Goal: Transaction & Acquisition: Download file/media

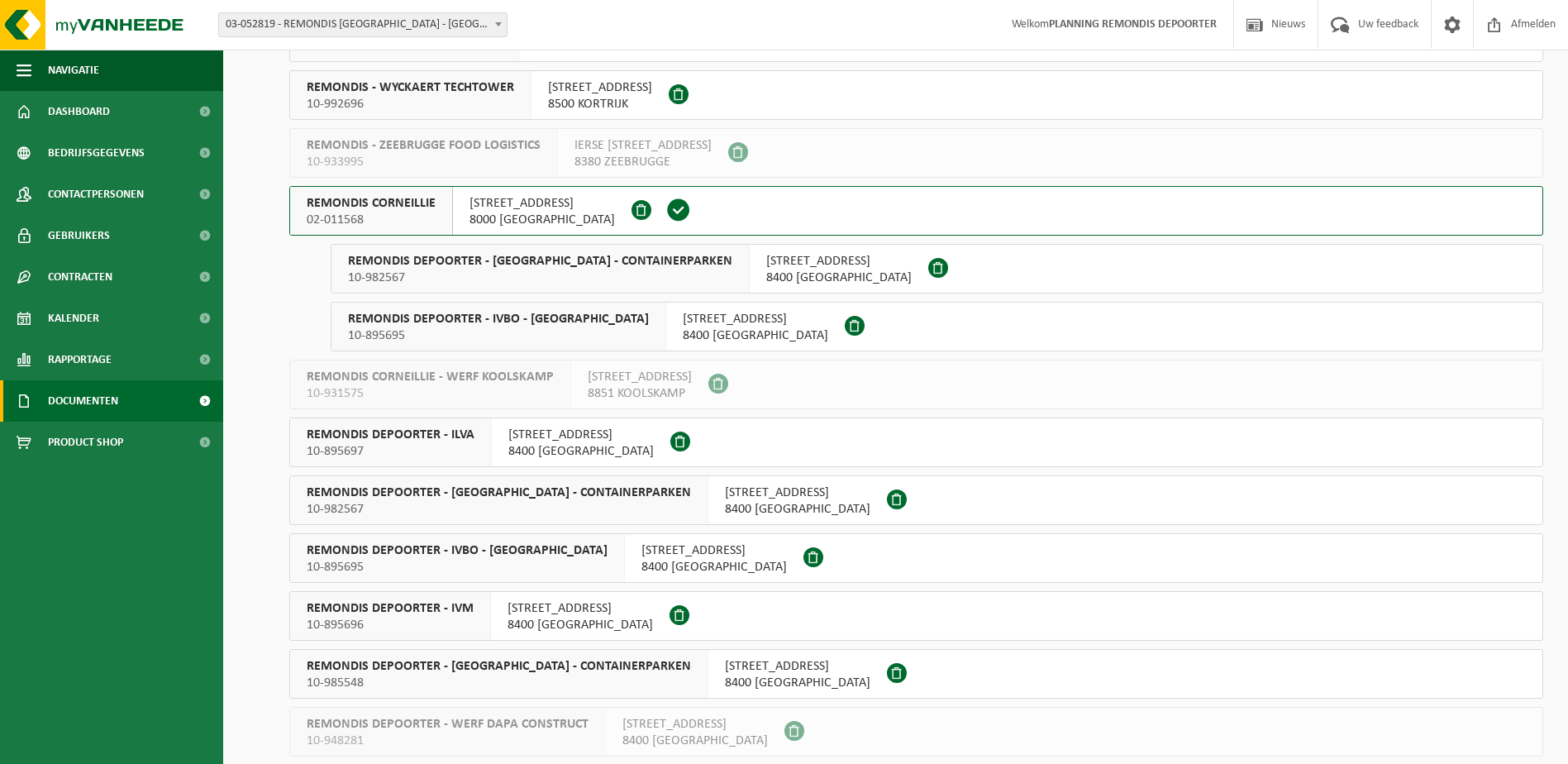
click at [73, 404] on span "Documenten" at bounding box center [82, 401] width 70 height 42
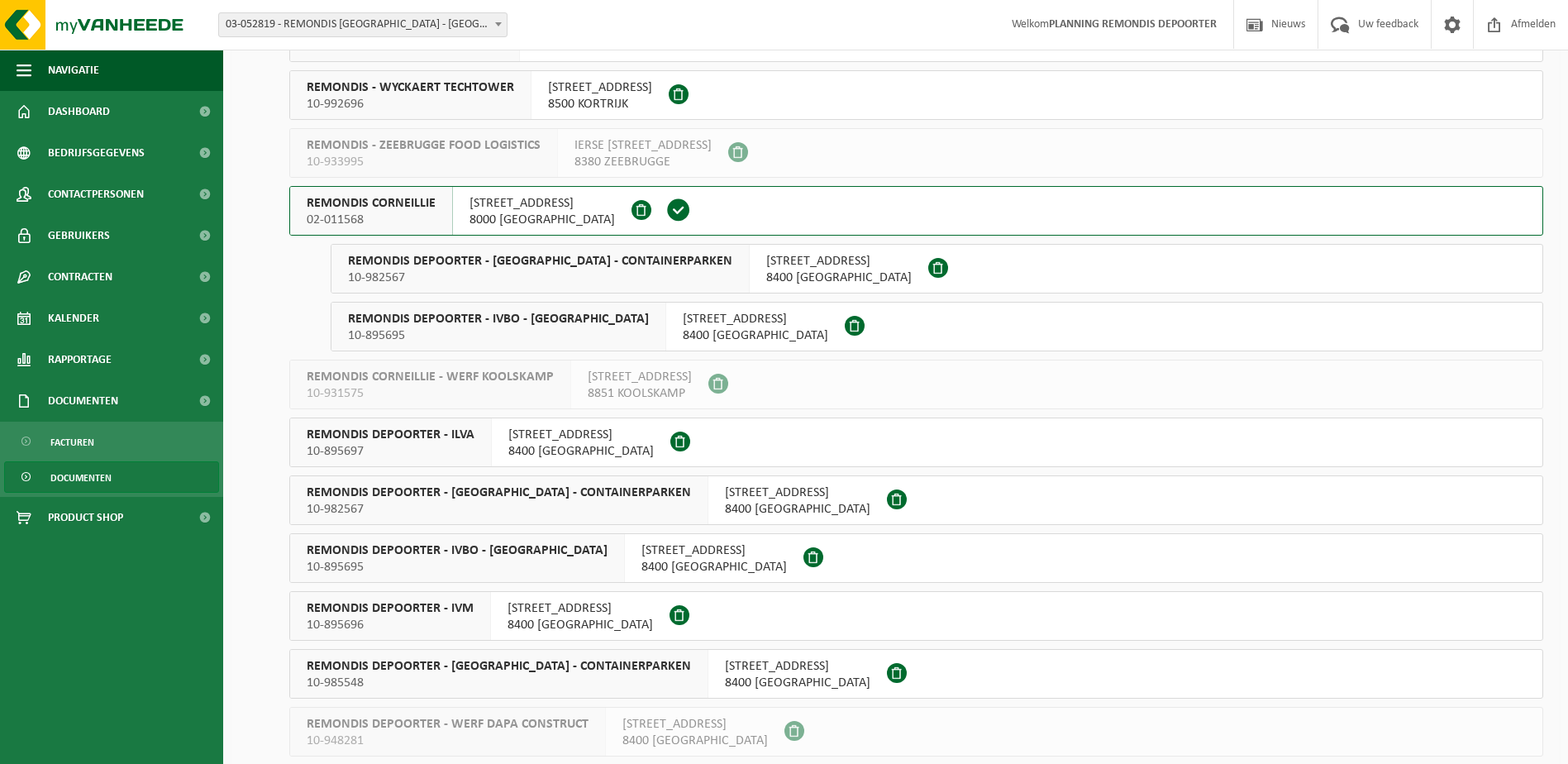
click at [110, 475] on span "Documenten" at bounding box center [81, 478] width 61 height 32
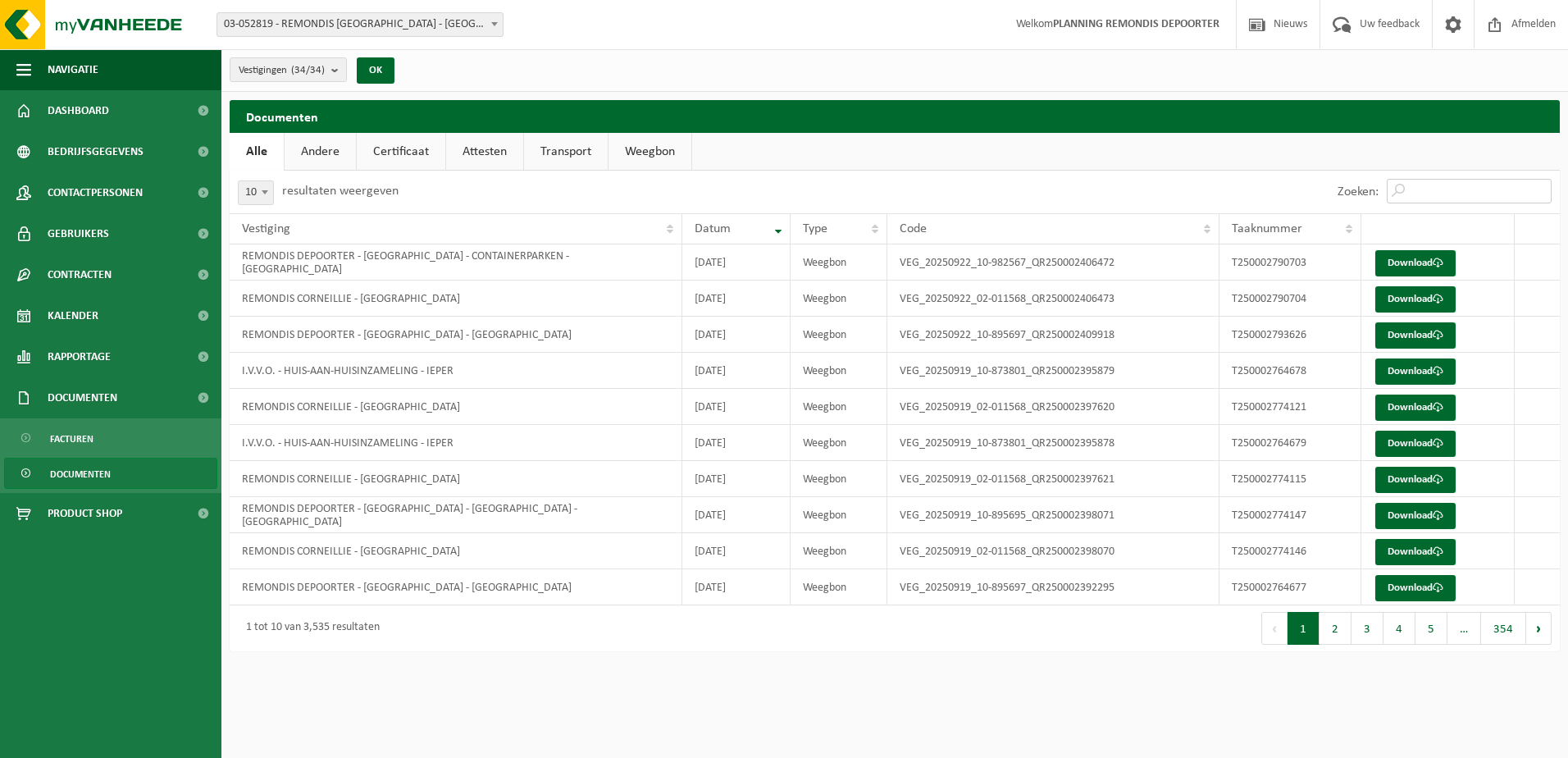
click at [1429, 197] on input "Zoeken:" at bounding box center [1469, 190] width 165 height 25
paste input "T250002760883"
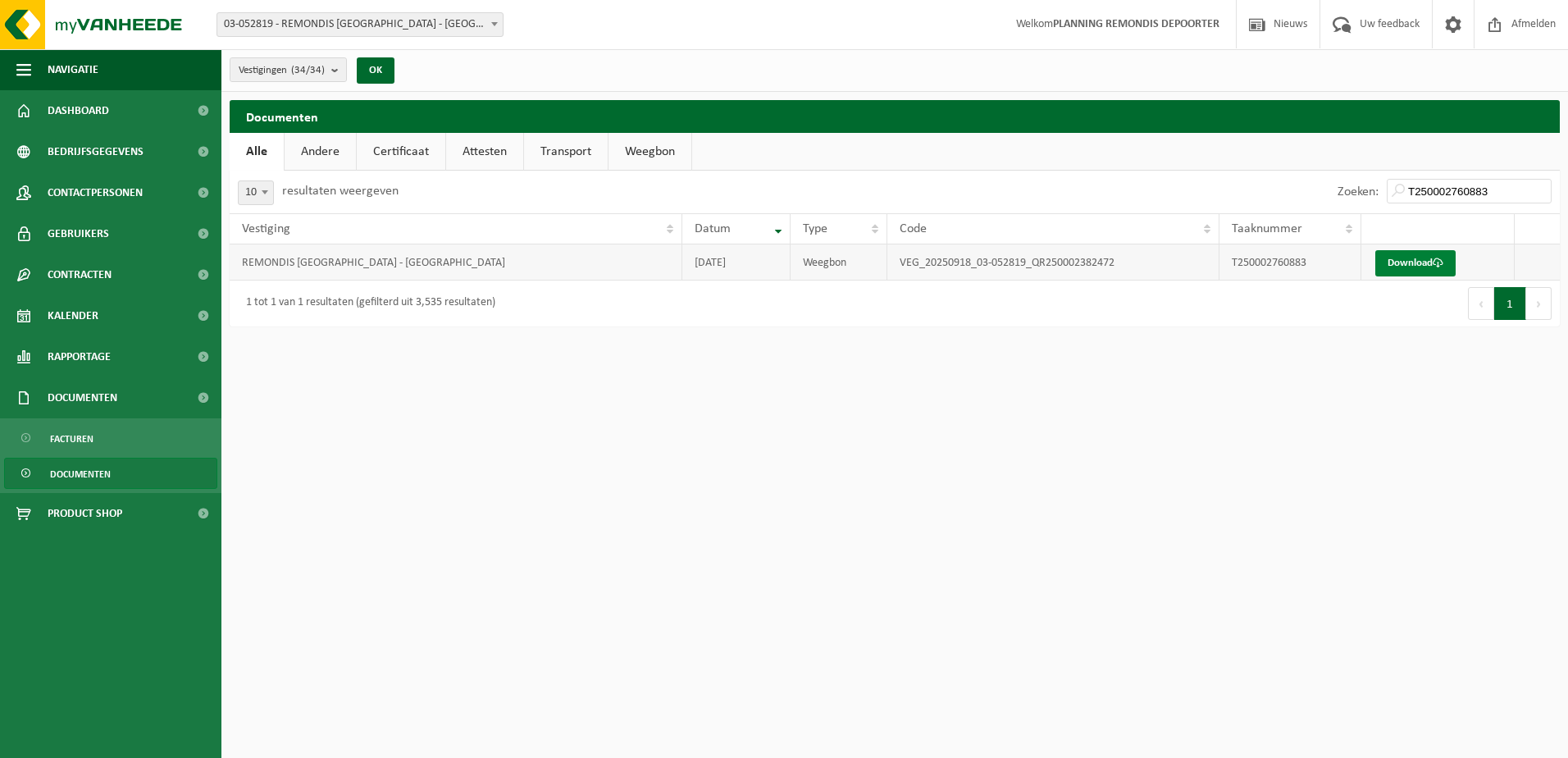
click at [1425, 266] on link "Download" at bounding box center [1415, 263] width 81 height 27
click at [1429, 191] on input "T250002760883" at bounding box center [1469, 190] width 165 height 25
paste input "4"
type input "T250002760884"
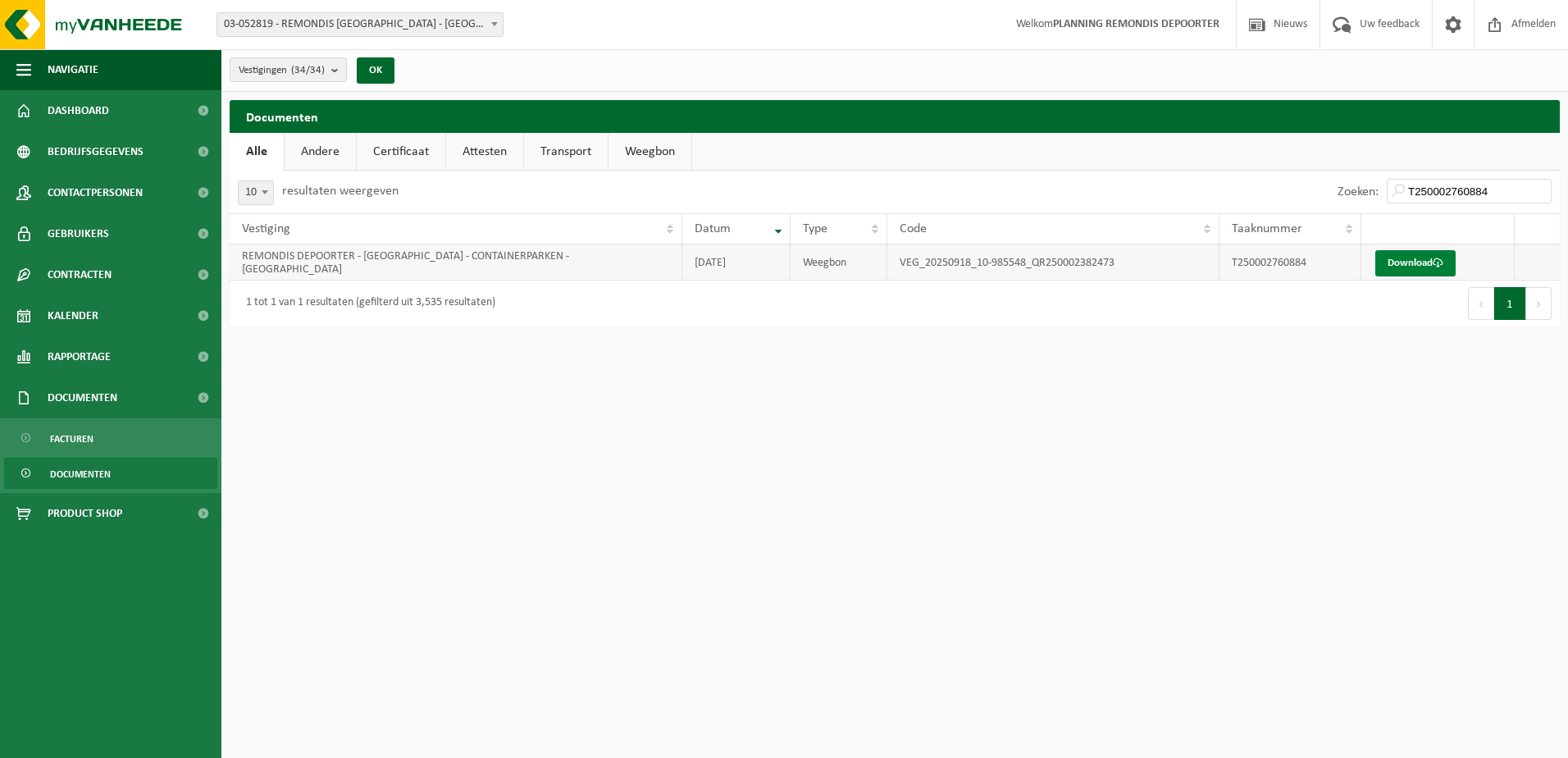
click at [1433, 261] on link "Download" at bounding box center [1415, 263] width 81 height 27
